Goal: Information Seeking & Learning: Learn about a topic

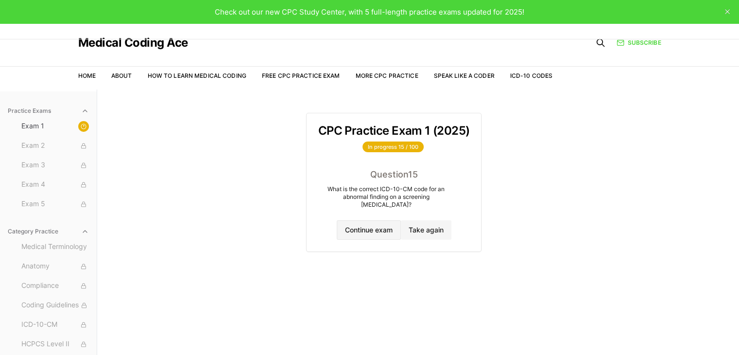
click at [344, 226] on button "Continue exam" at bounding box center [369, 229] width 64 height 19
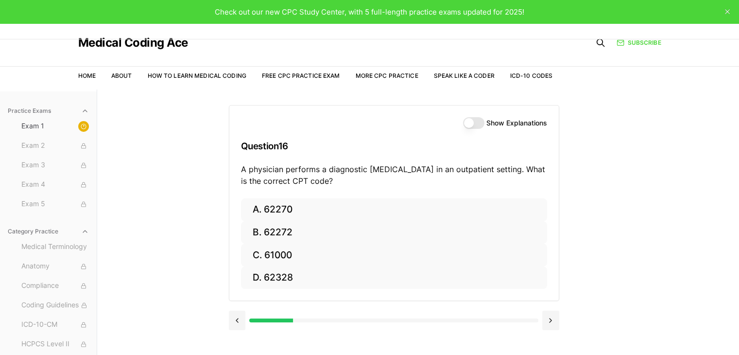
click at [251, 319] on div at bounding box center [148, 320] width 289 height 4
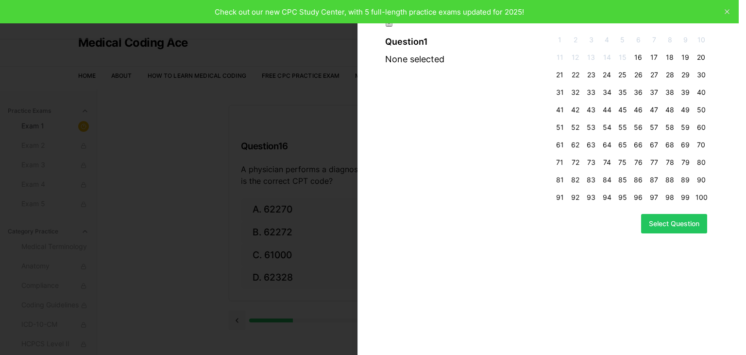
click at [560, 41] on span "1" at bounding box center [560, 40] width 12 height 10
click at [657, 226] on button "Select Question" at bounding box center [674, 223] width 66 height 19
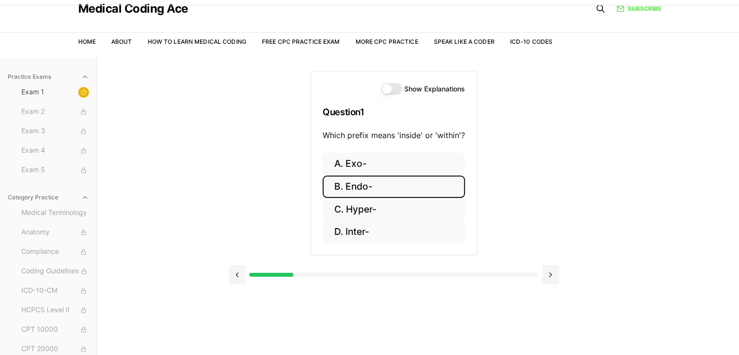
scroll to position [31, 0]
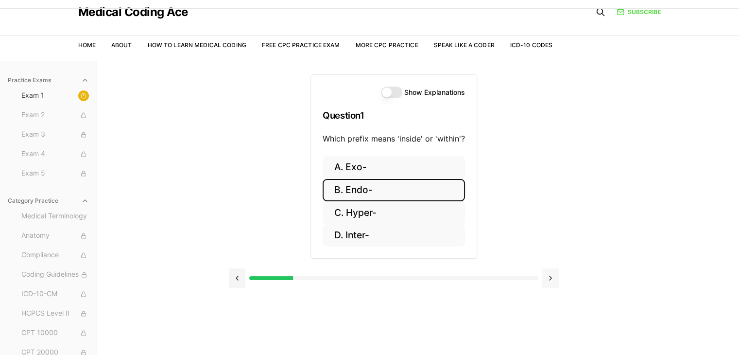
click at [548, 279] on button at bounding box center [550, 277] width 17 height 19
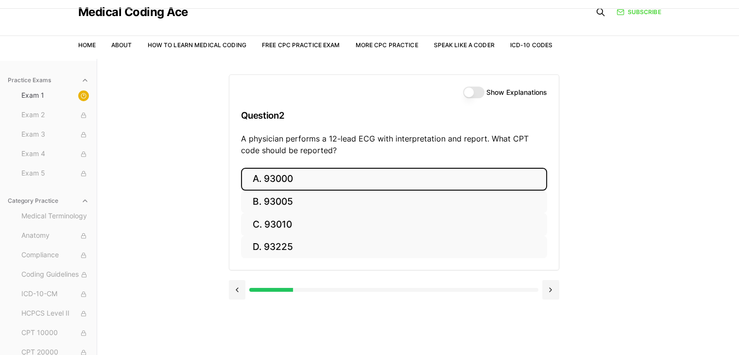
click at [475, 88] on button "Show Explanations" at bounding box center [473, 92] width 21 height 12
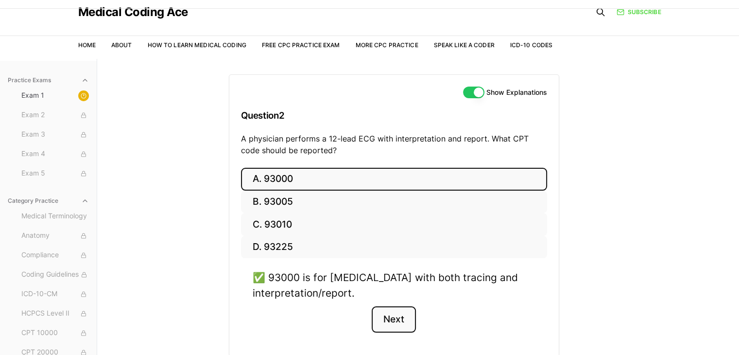
click at [395, 311] on button "Next" at bounding box center [394, 319] width 44 height 26
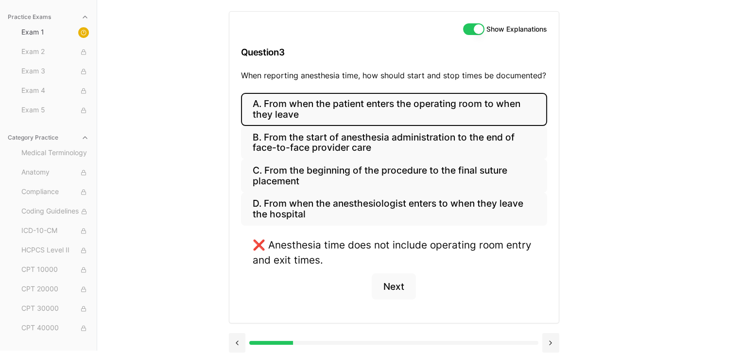
scroll to position [98, 0]
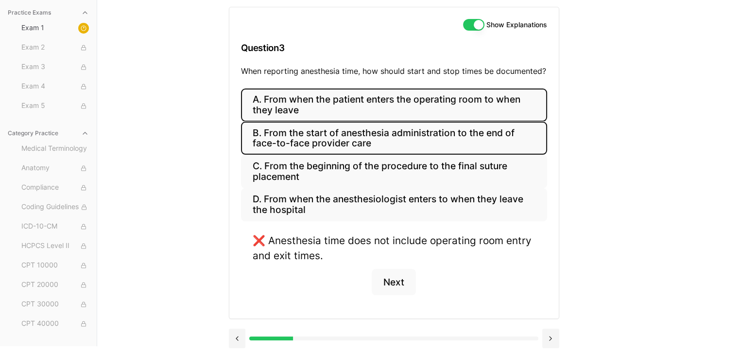
click at [463, 148] on button "B. From the start of anesthesia administration to the end of face-to-face provi…" at bounding box center [394, 137] width 306 height 33
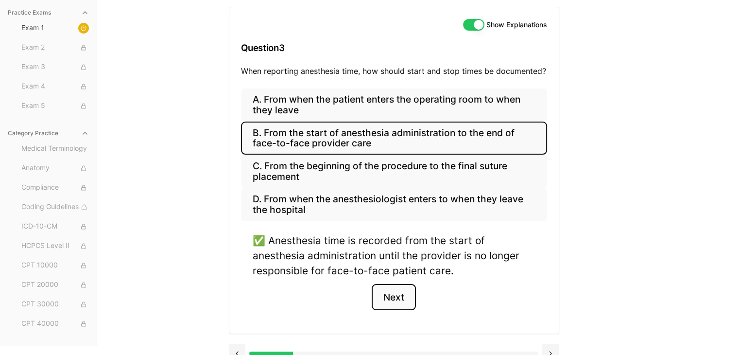
click at [400, 288] on button "Next" at bounding box center [394, 297] width 44 height 26
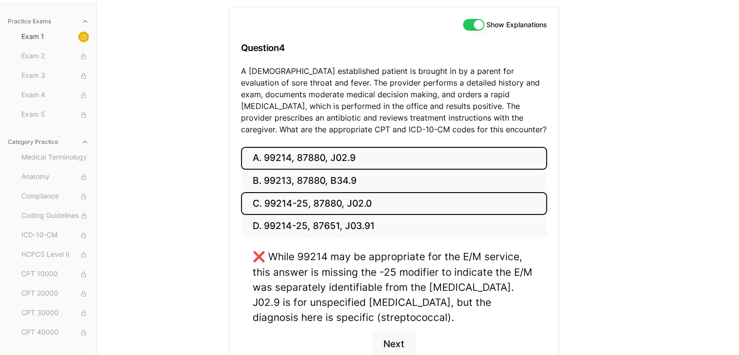
click at [350, 205] on button "C. 99214-25, 87880, J02.0" at bounding box center [394, 203] width 306 height 23
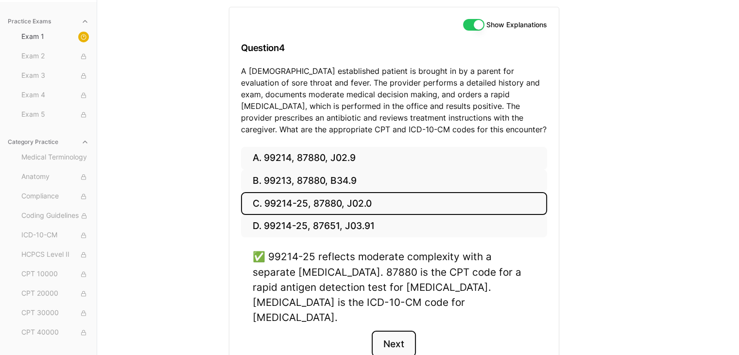
click at [397, 330] on button "Next" at bounding box center [394, 343] width 44 height 26
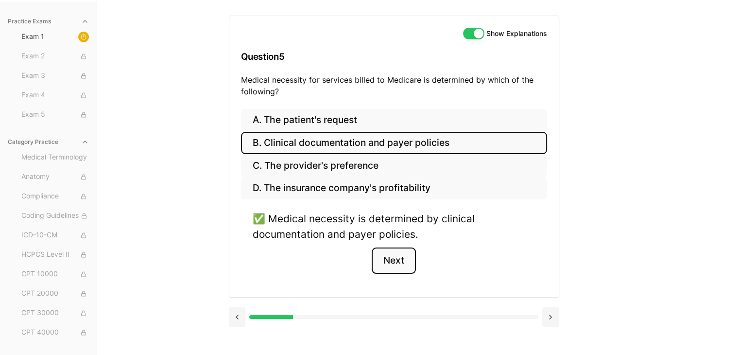
click at [392, 263] on button "Next" at bounding box center [394, 260] width 44 height 26
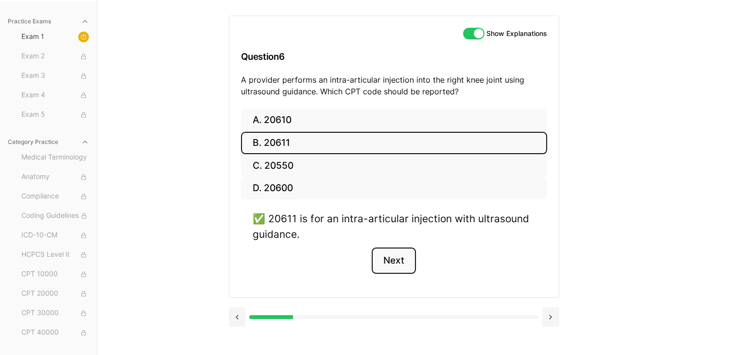
click at [392, 263] on button "Next" at bounding box center [394, 260] width 44 height 26
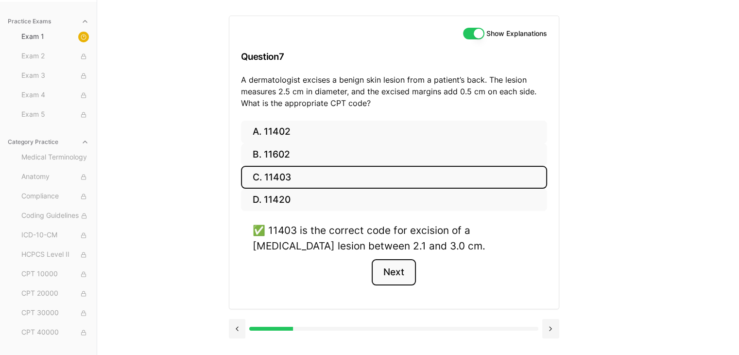
click at [392, 263] on button "Next" at bounding box center [394, 272] width 44 height 26
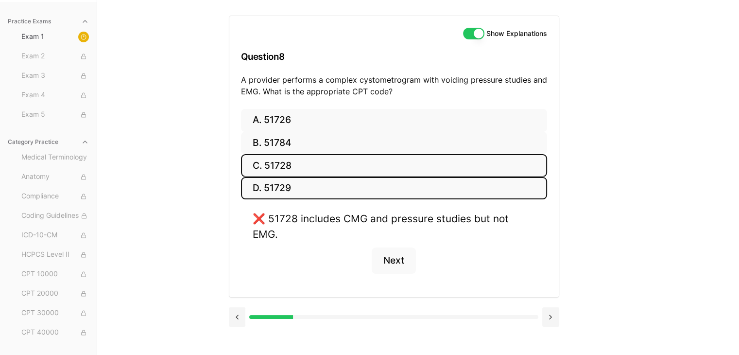
click at [277, 196] on button "D. 51729" at bounding box center [394, 188] width 306 height 23
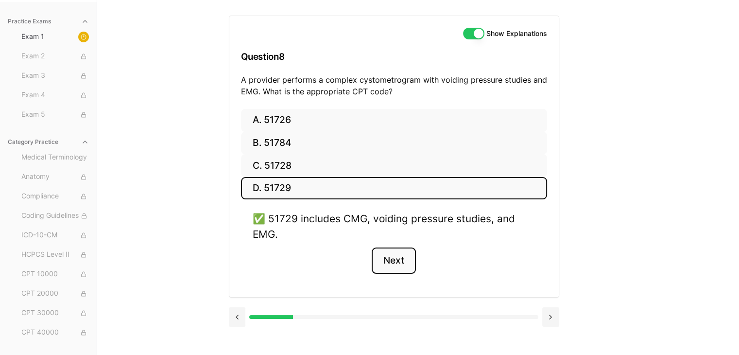
click at [391, 259] on button "Next" at bounding box center [394, 260] width 44 height 26
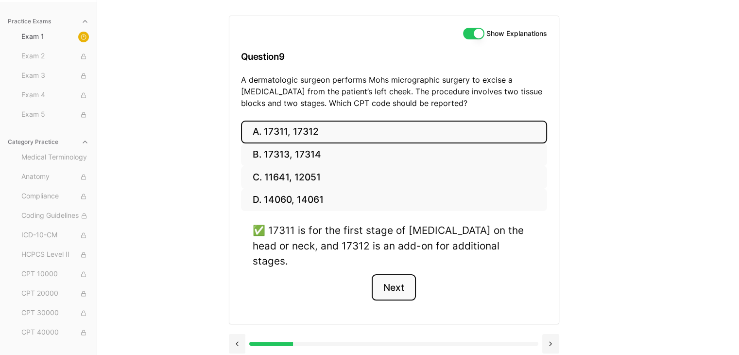
click at [401, 274] on button "Next" at bounding box center [394, 287] width 44 height 26
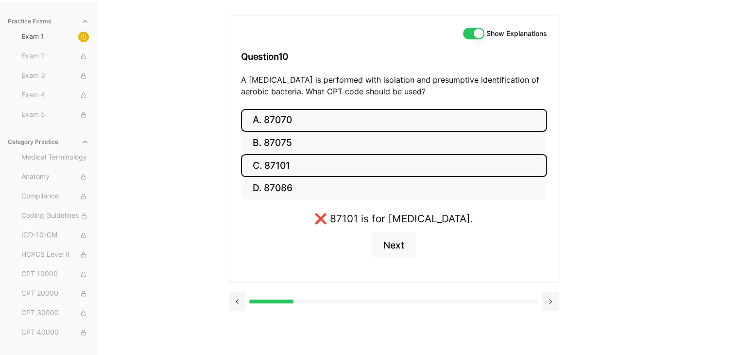
click at [271, 113] on button "A. 87070" at bounding box center [394, 120] width 306 height 23
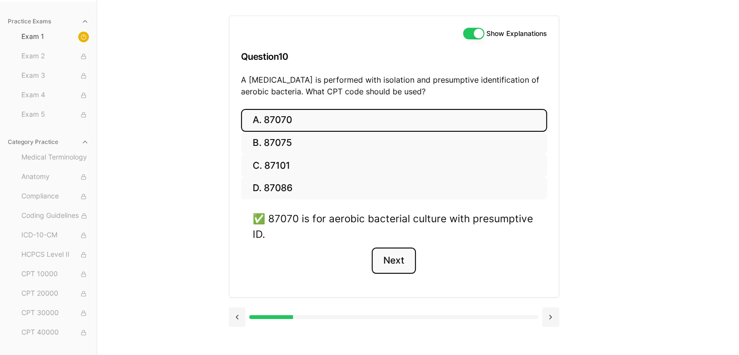
click at [386, 255] on button "Next" at bounding box center [394, 260] width 44 height 26
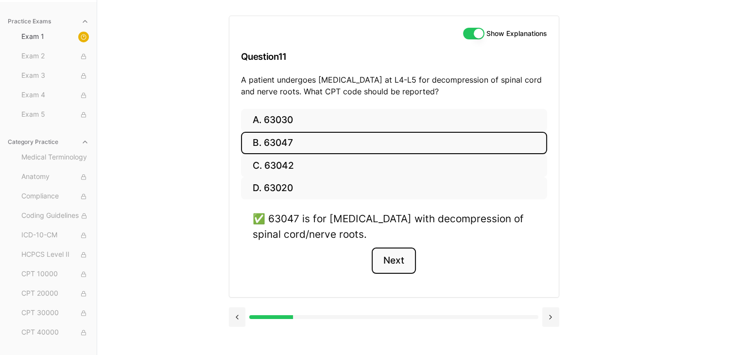
click at [386, 255] on button "Next" at bounding box center [394, 260] width 44 height 26
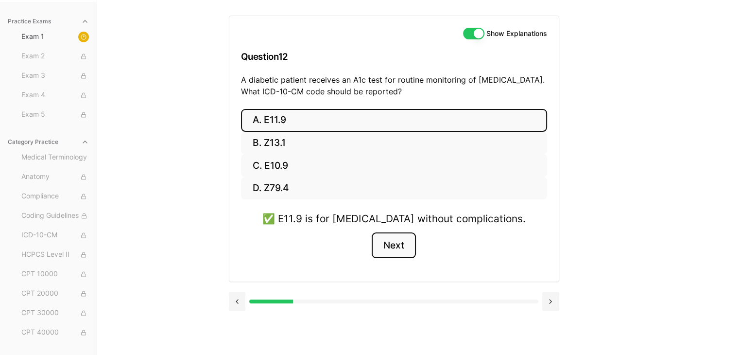
click at [386, 255] on button "Next" at bounding box center [394, 245] width 44 height 26
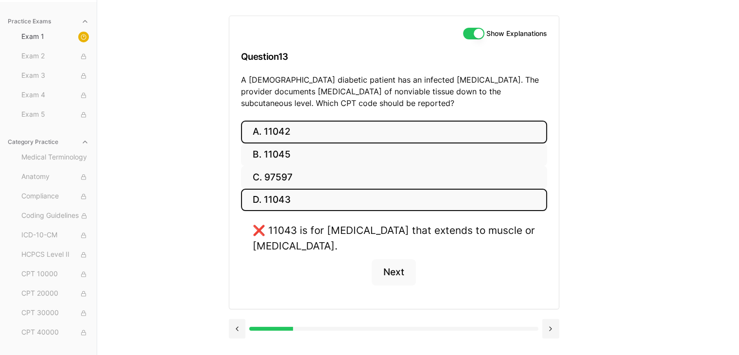
click at [348, 137] on button "A. 11042" at bounding box center [394, 131] width 306 height 23
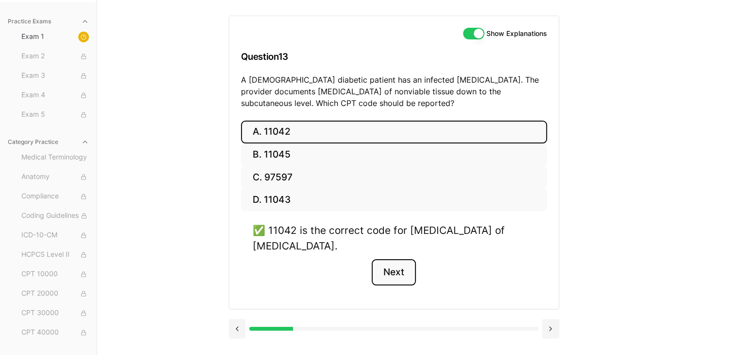
click at [391, 273] on button "Next" at bounding box center [394, 272] width 44 height 26
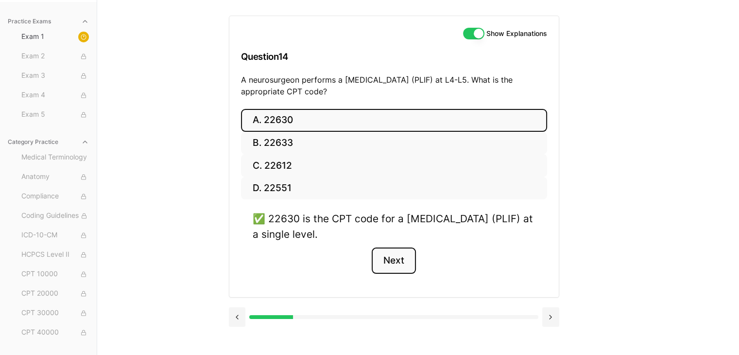
click at [396, 266] on button "Next" at bounding box center [394, 260] width 44 height 26
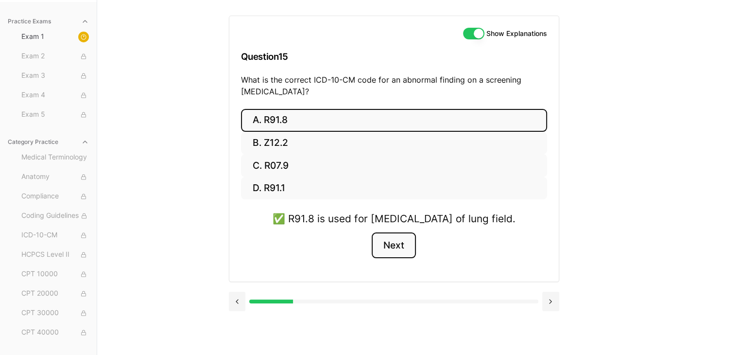
click at [396, 258] on button "Next" at bounding box center [394, 245] width 44 height 26
